Goal: Information Seeking & Learning: Learn about a topic

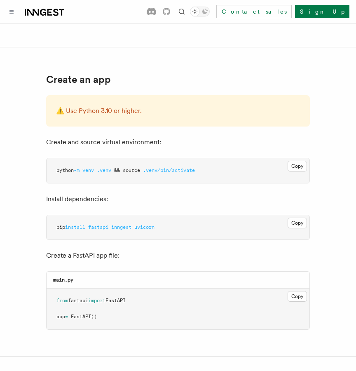
scroll to position [151, 0]
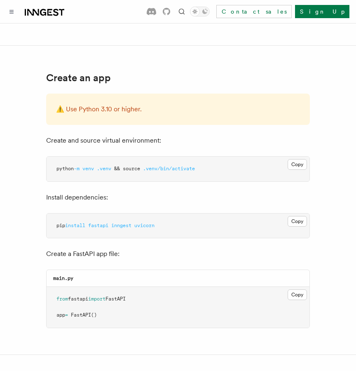
click at [152, 225] on span "uvicorn" at bounding box center [144, 226] width 20 height 6
copy span "uvicorn"
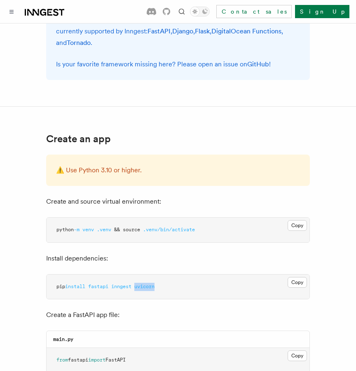
scroll to position [0, 0]
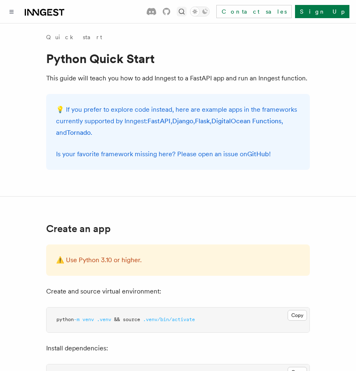
click at [185, 10] on icon "Find something..." at bounding box center [182, 12] width 6 height 6
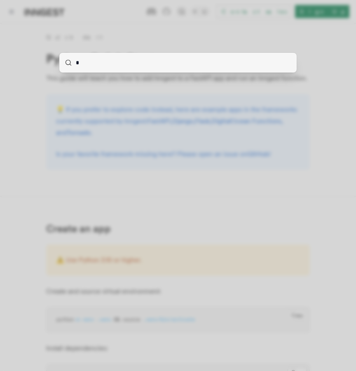
type input "**"
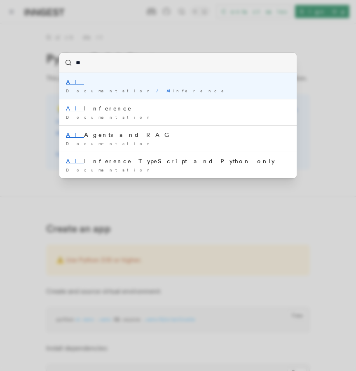
click at [186, 92] on div "Documentation / AI Inference /" at bounding box center [178, 91] width 224 height 6
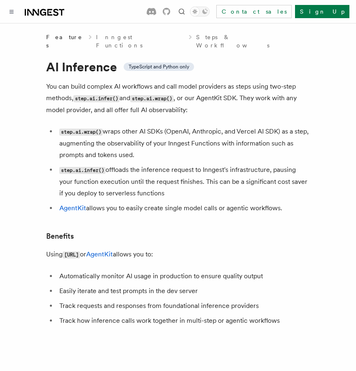
click at [108, 38] on link "Inngest Functions" at bounding box center [140, 41] width 89 height 16
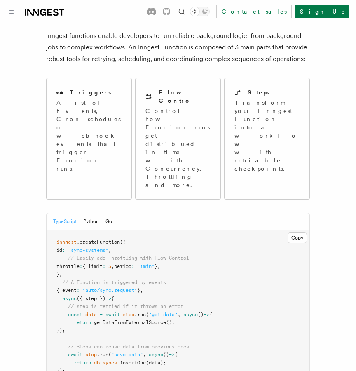
scroll to position [46, 0]
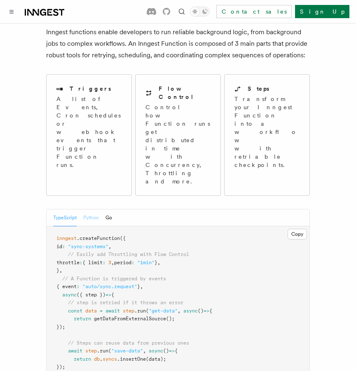
click at [91, 209] on button "Python" at bounding box center [91, 217] width 16 height 17
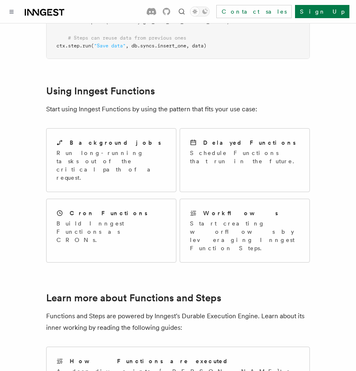
scroll to position [553, 0]
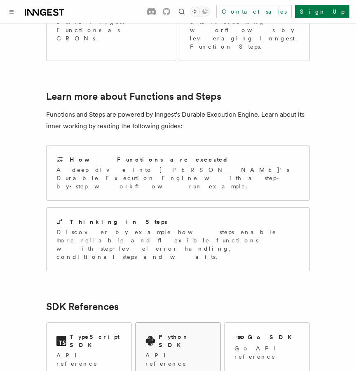
click at [174, 351] on p "API reference" at bounding box center [178, 359] width 65 height 16
